Goal: Navigation & Orientation: Find specific page/section

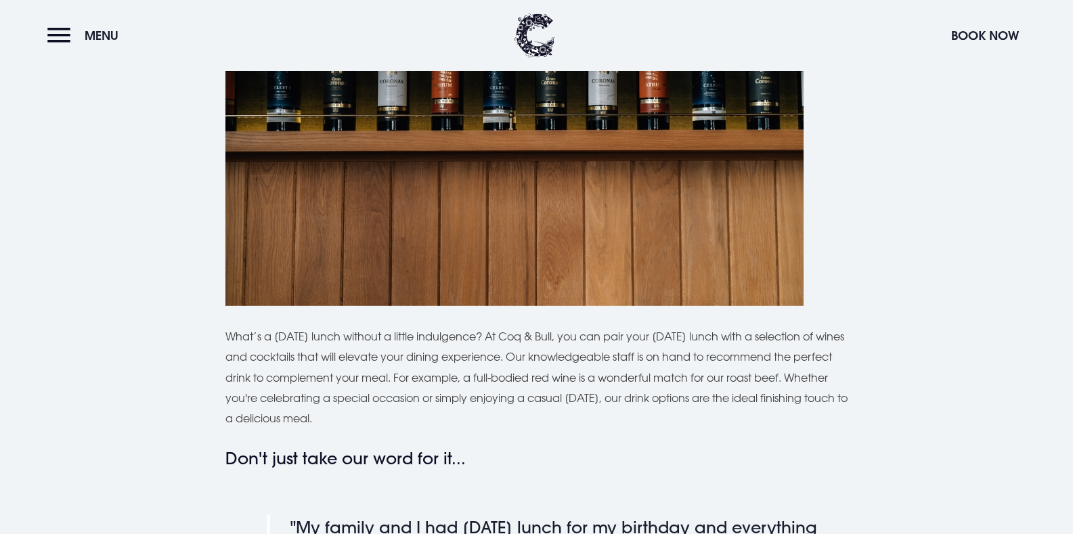
scroll to position [3169, 0]
